Goal: Transaction & Acquisition: Book appointment/travel/reservation

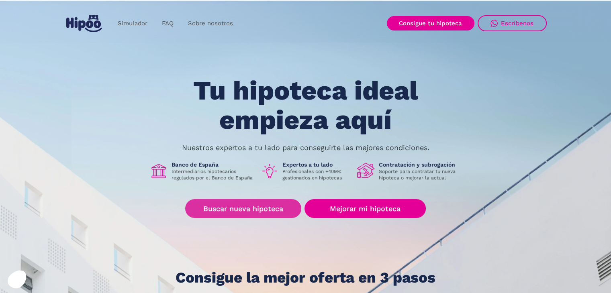
click at [253, 204] on link "Buscar nueva hipoteca" at bounding box center [243, 208] width 116 height 19
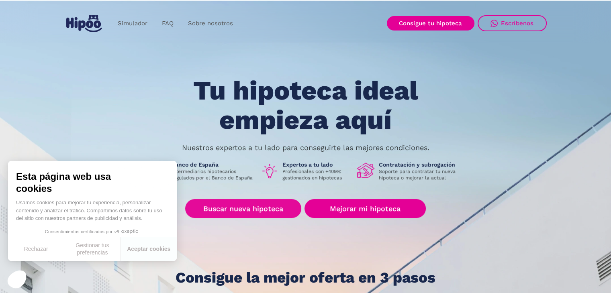
click at [253, 214] on link "Buscar nueva hipoteca" at bounding box center [243, 208] width 116 height 19
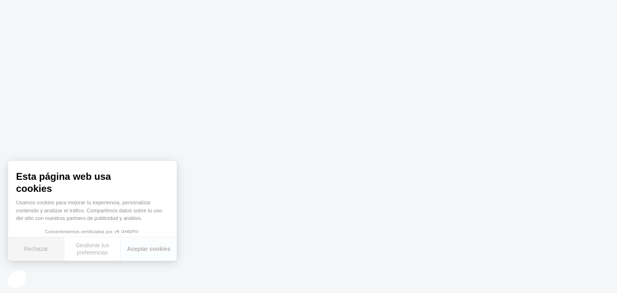
click at [41, 252] on button "Rechazar" at bounding box center [36, 249] width 56 height 24
